Goal: Navigation & Orientation: Find specific page/section

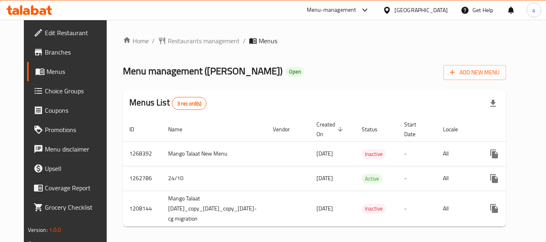
click at [187, 48] on div "Home / Restaurants management / Menus Menu management ( Mango Talaat ) Open Add…" at bounding box center [314, 134] width 383 height 197
click at [179, 34] on div "Home / Restaurants management / Menus Menu management ( Mango Talaat ) Open Add…" at bounding box center [314, 134] width 415 height 229
click at [179, 40] on span "Restaurants management" at bounding box center [204, 41] width 72 height 10
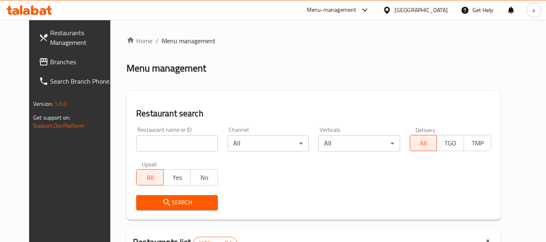
click at [50, 65] on span "Branches" at bounding box center [82, 62] width 64 height 10
